Goal: Information Seeking & Learning: Learn about a topic

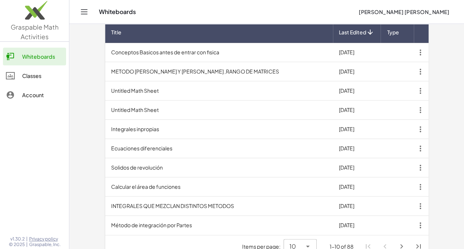
scroll to position [244, 0]
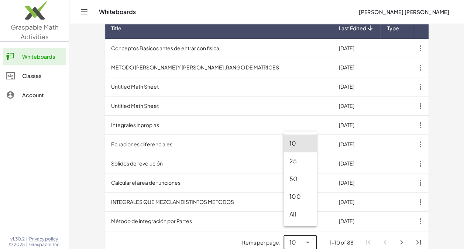
click at [306, 238] on icon at bounding box center [307, 242] width 9 height 9
click at [293, 209] on div "All" at bounding box center [300, 214] width 33 height 18
type input "**"
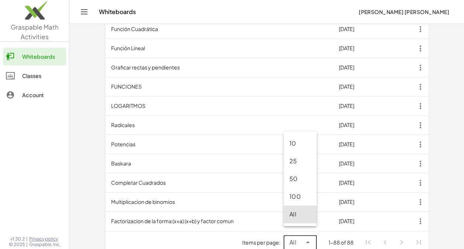
click at [289, 217] on div "All" at bounding box center [300, 214] width 33 height 18
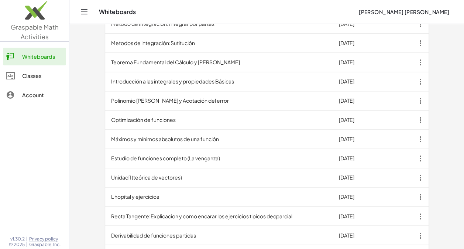
scroll to position [422, 0]
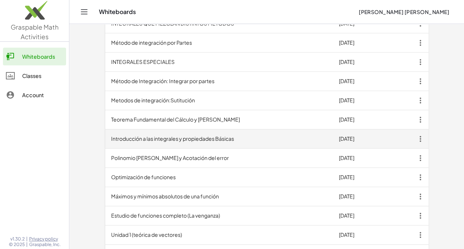
click at [198, 129] on td "Introducción a las integrales y propiedades Básicas" at bounding box center [219, 138] width 228 height 19
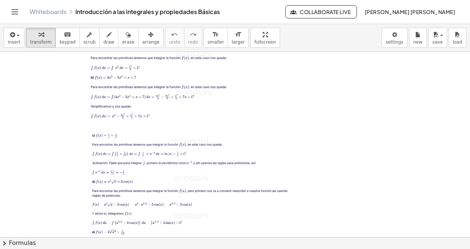
scroll to position [2630, 0]
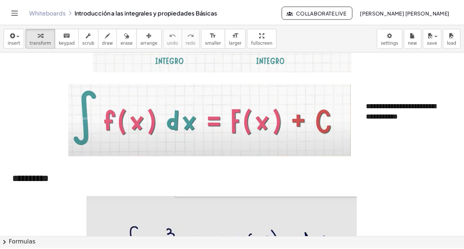
scroll to position [1601, 0]
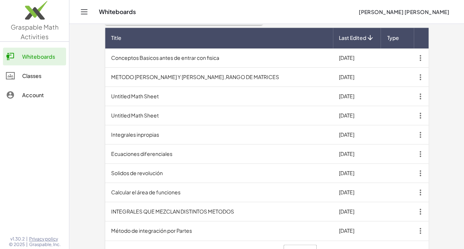
scroll to position [244, 0]
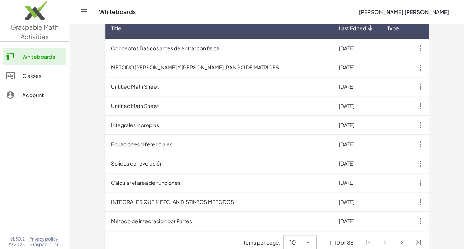
click at [308, 238] on icon at bounding box center [307, 242] width 9 height 9
click at [293, 210] on div "All" at bounding box center [299, 214] width 21 height 9
type input "**"
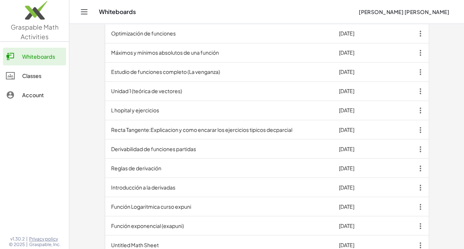
scroll to position [474, 0]
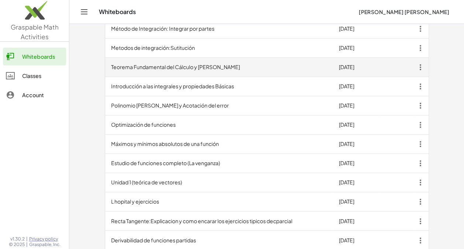
click at [203, 58] on td "Teorema Fundamental del Cálculo y [PERSON_NAME]" at bounding box center [219, 67] width 228 height 19
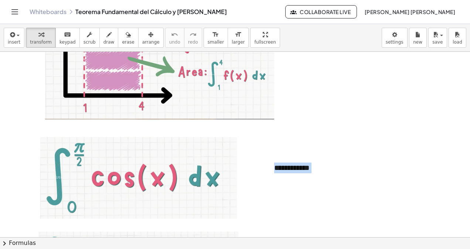
scroll to position [299, 0]
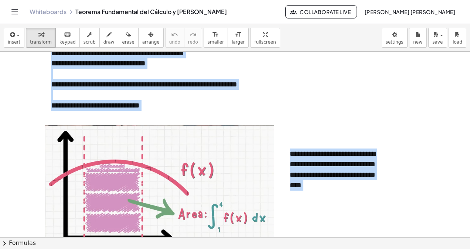
click at [317, 99] on div at bounding box center [184, 95] width 267 height 11
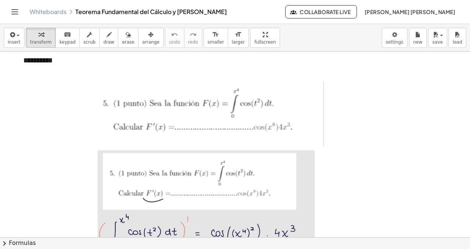
scroll to position [2415, 0]
